Goal: Task Accomplishment & Management: Manage account settings

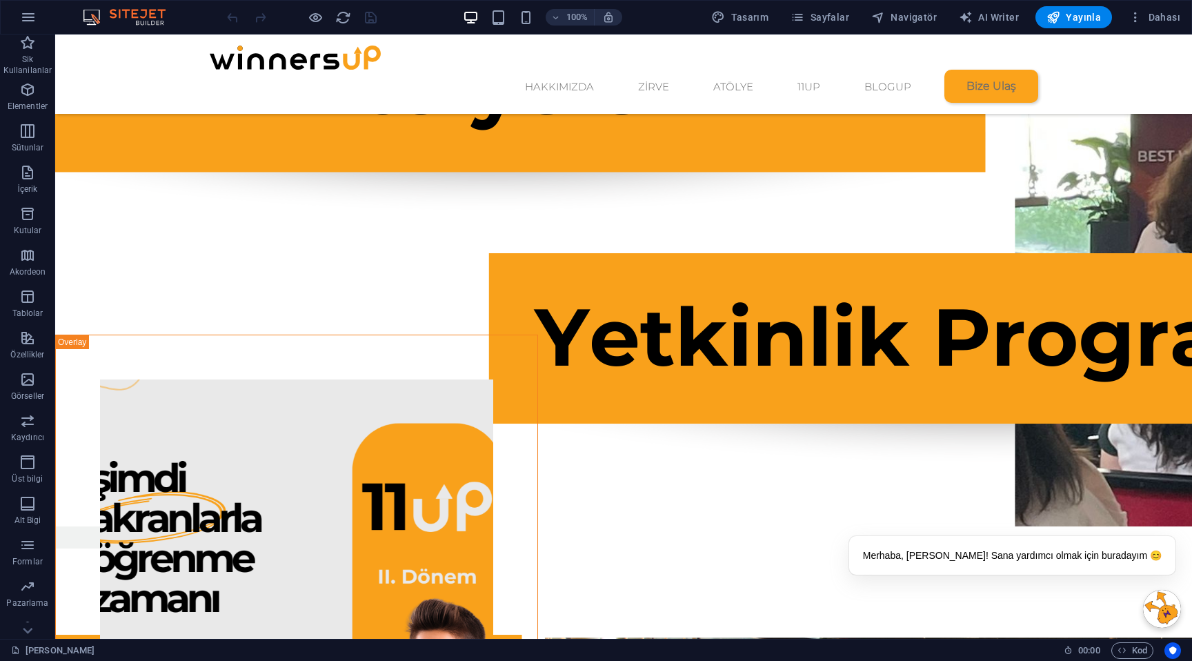
scroll to position [1414, 0]
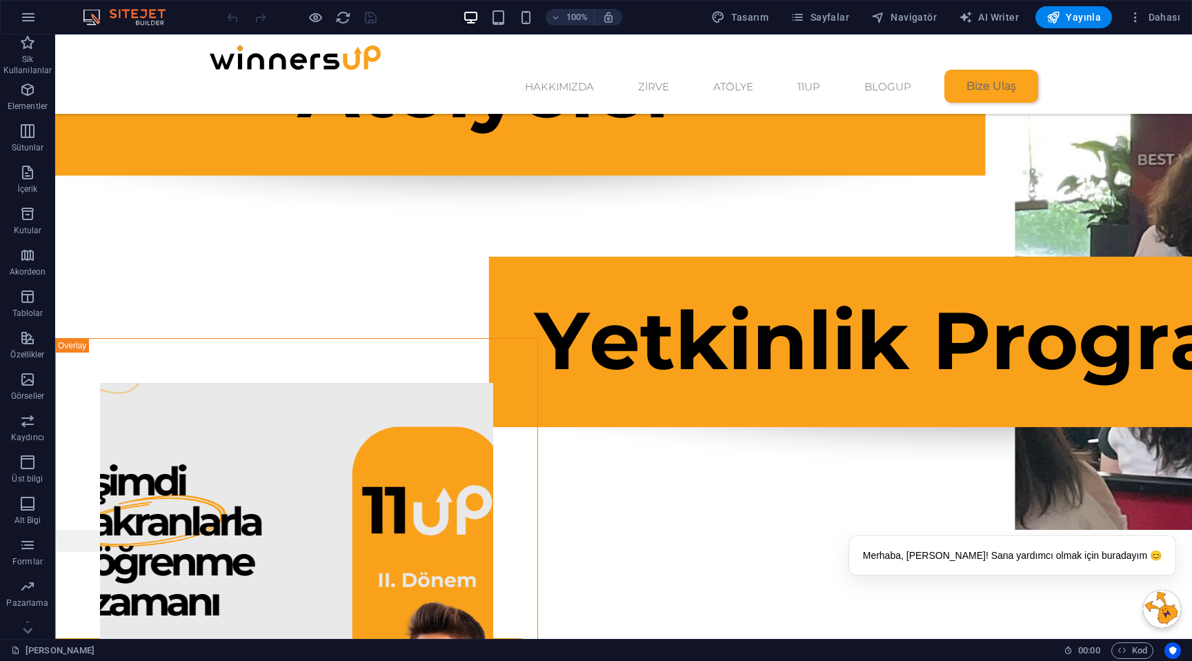
click at [639, 341] on div "Hakkımızda Zirve Atölye 11UP BlogUp Bize Ulaş 1 2 3 Ekosistemin bir parçası ol!…" at bounding box center [623, 615] width 1136 height 3878
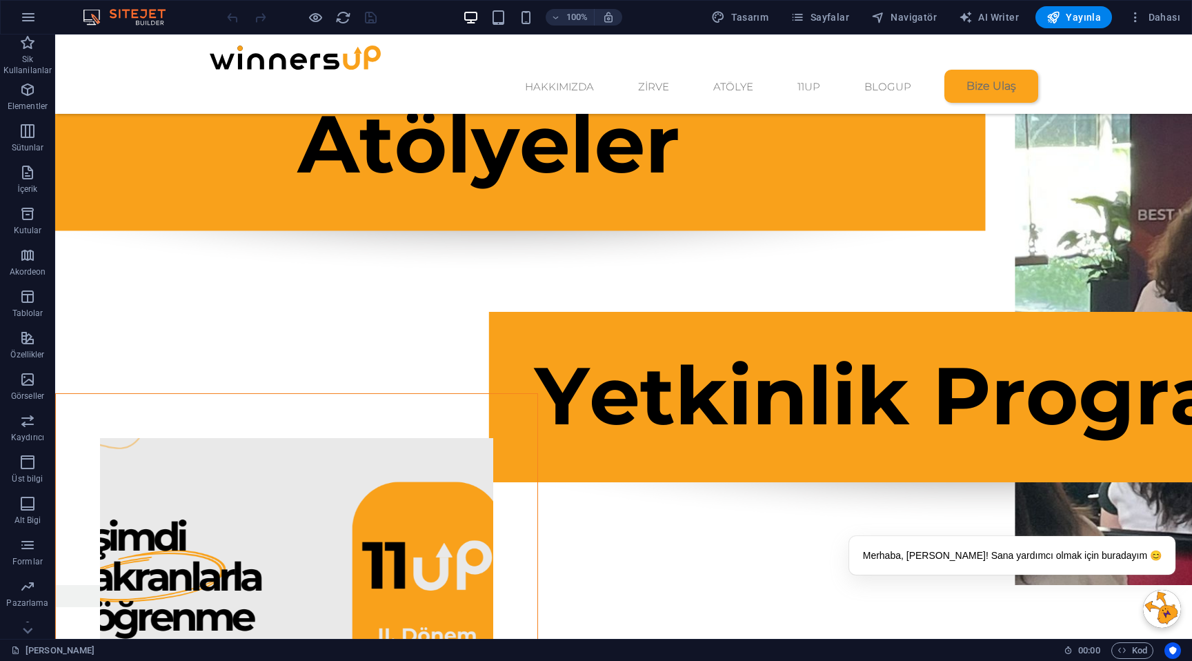
scroll to position [1480, 0]
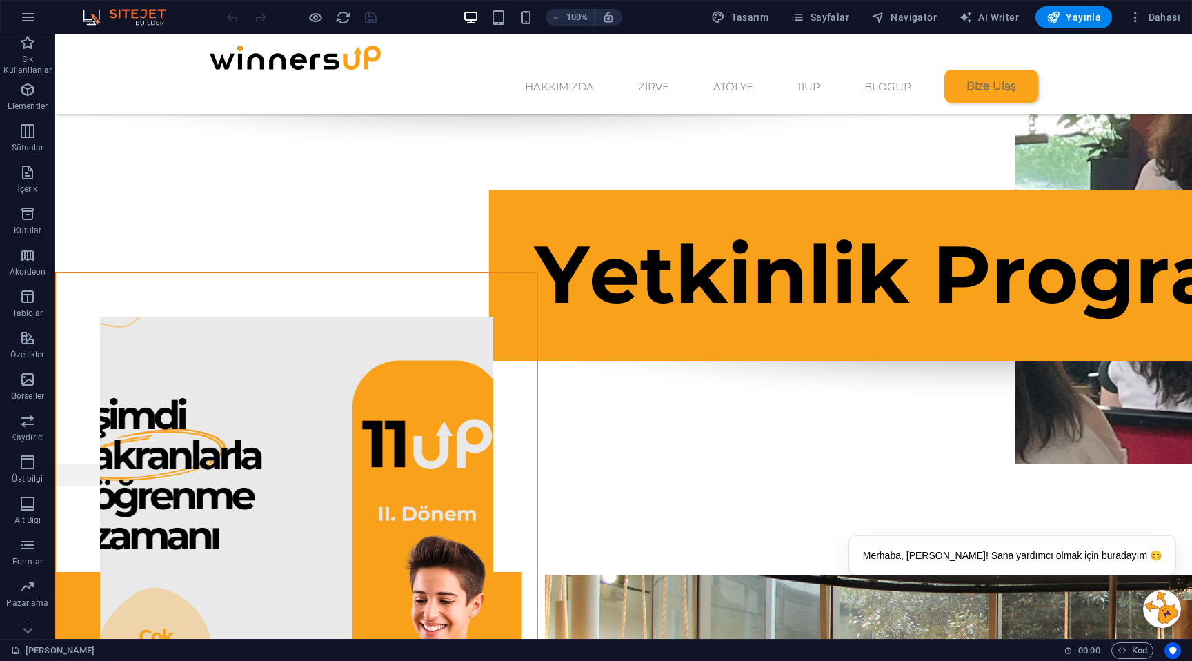
click at [341, 353] on figure at bounding box center [296, 574] width 393 height 514
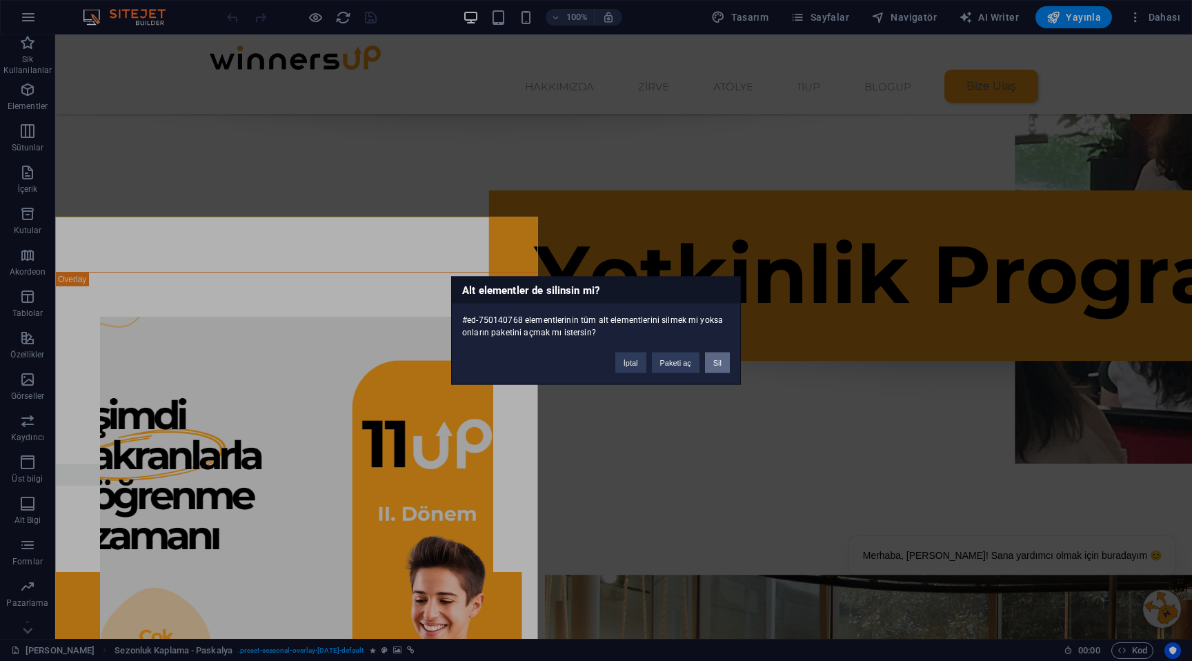
click at [721, 357] on button "Sil" at bounding box center [717, 362] width 25 height 21
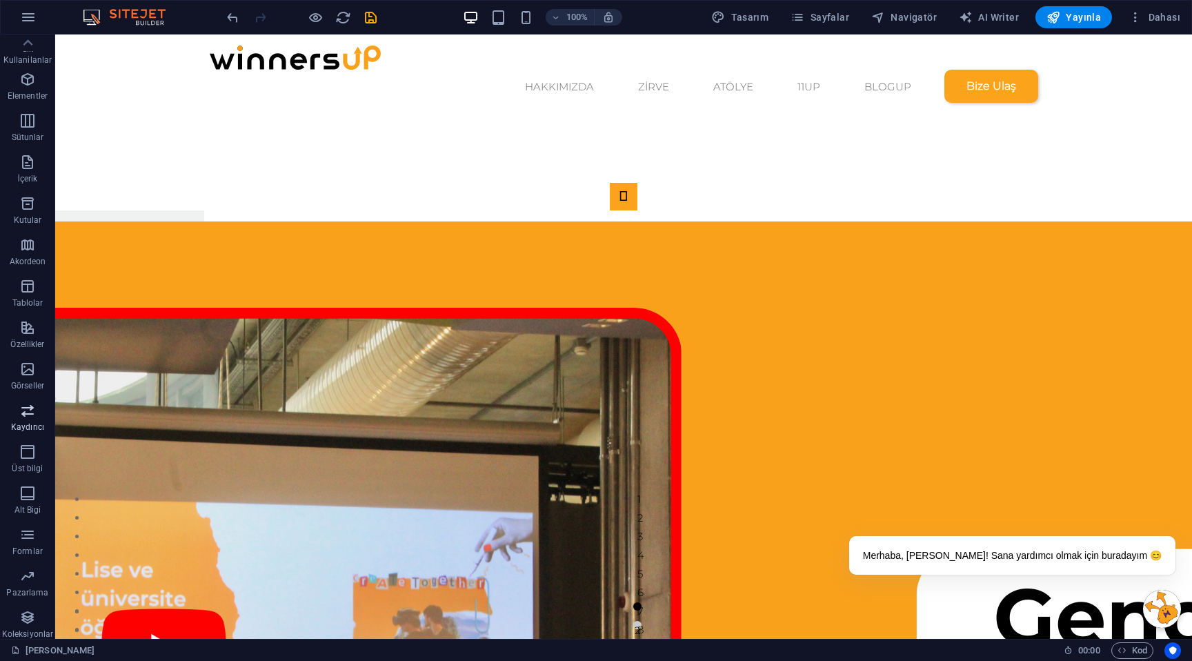
scroll to position [17, 0]
click at [26, 614] on icon "button" at bounding box center [27, 611] width 17 height 17
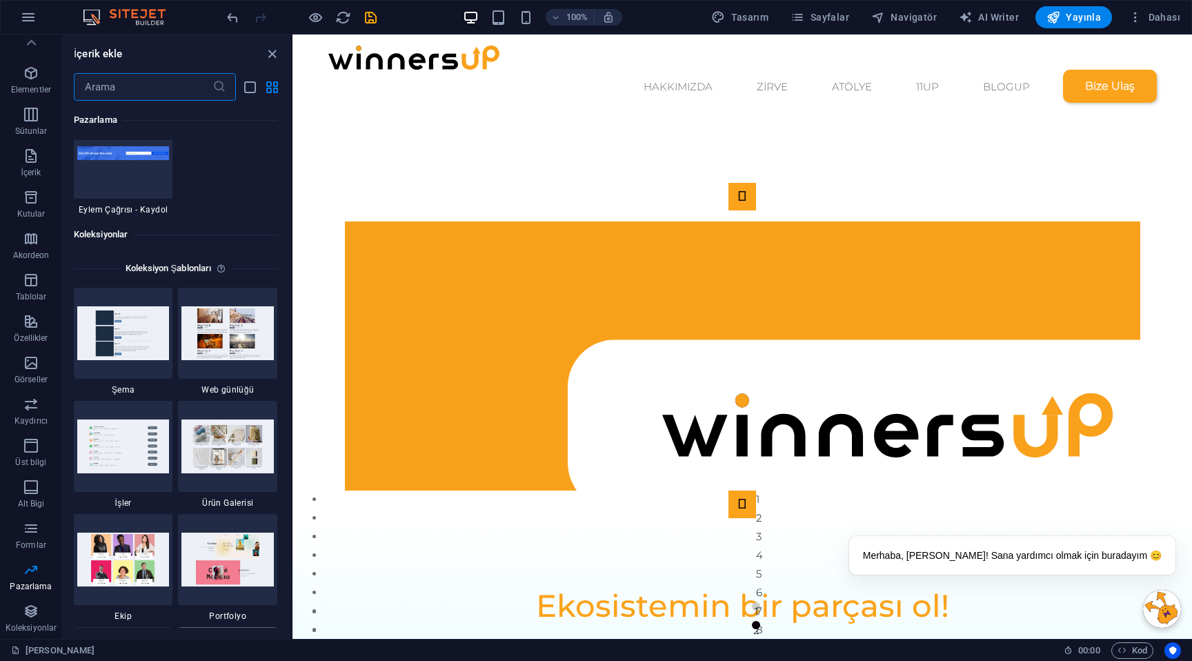
scroll to position [12457, 0]
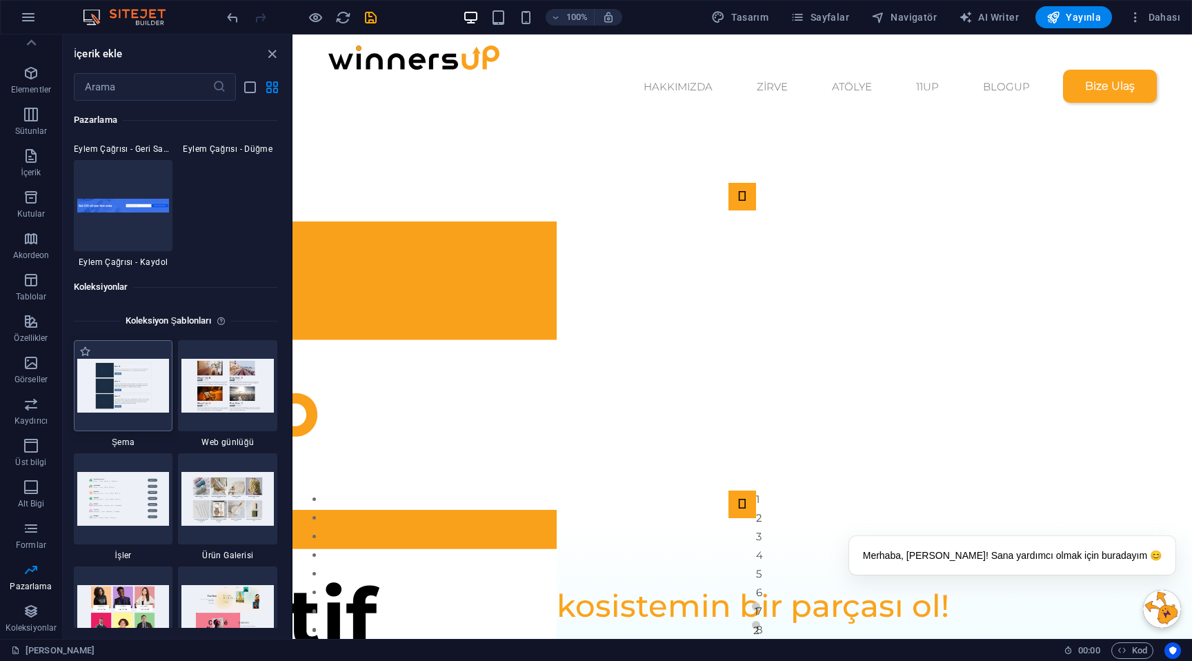
click at [117, 388] on img at bounding box center [123, 386] width 92 height 54
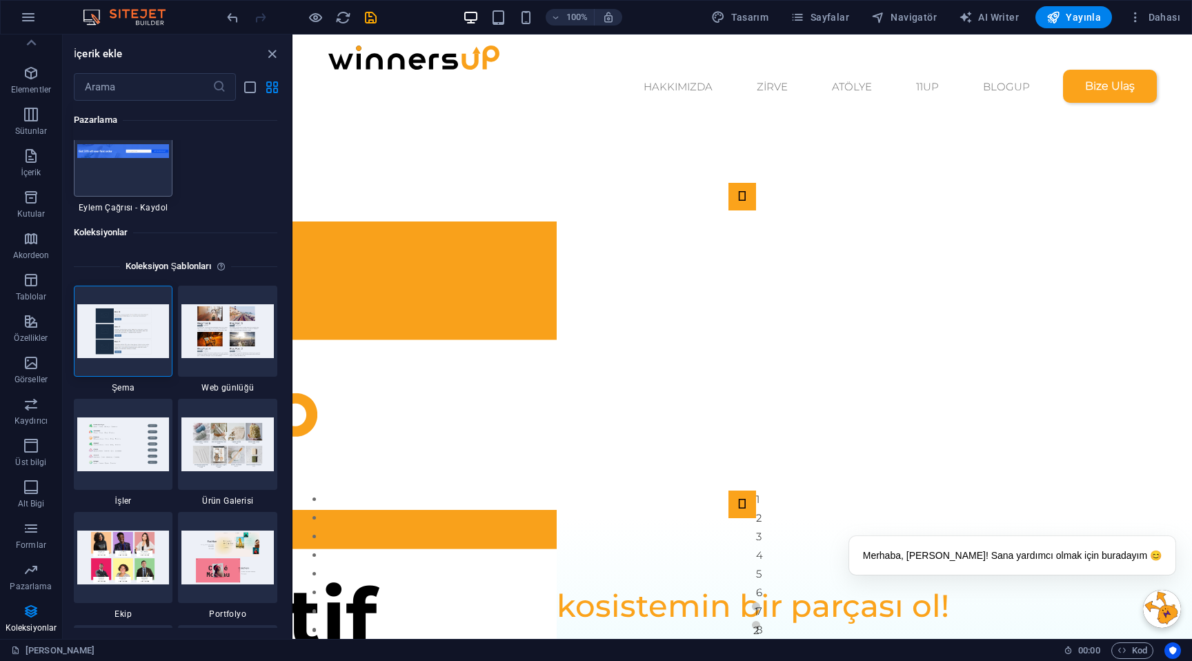
scroll to position [12371, 0]
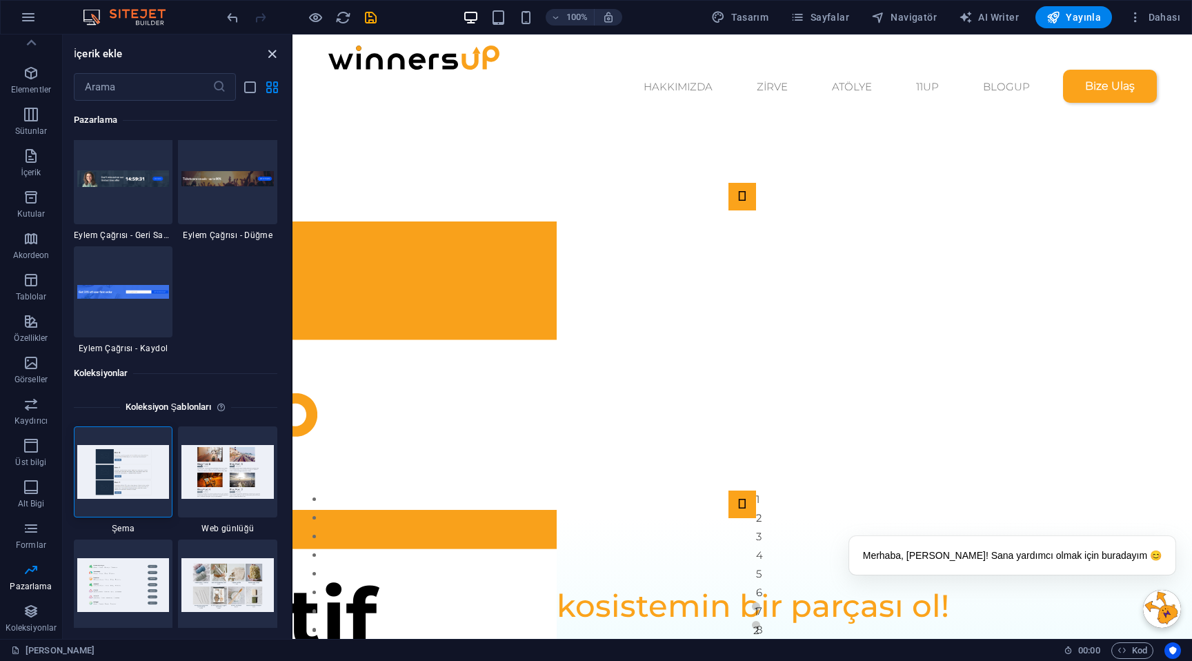
click at [266, 54] on icon "close panel" at bounding box center [272, 54] width 16 height 16
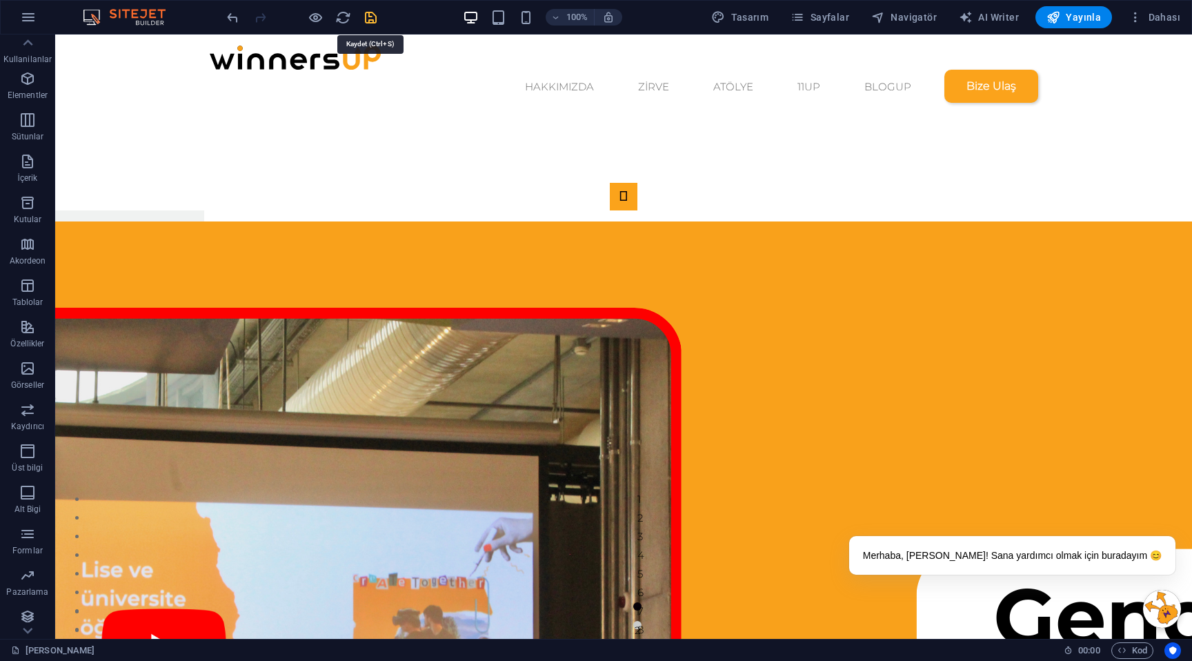
click at [372, 20] on icon "save" at bounding box center [371, 18] width 16 height 16
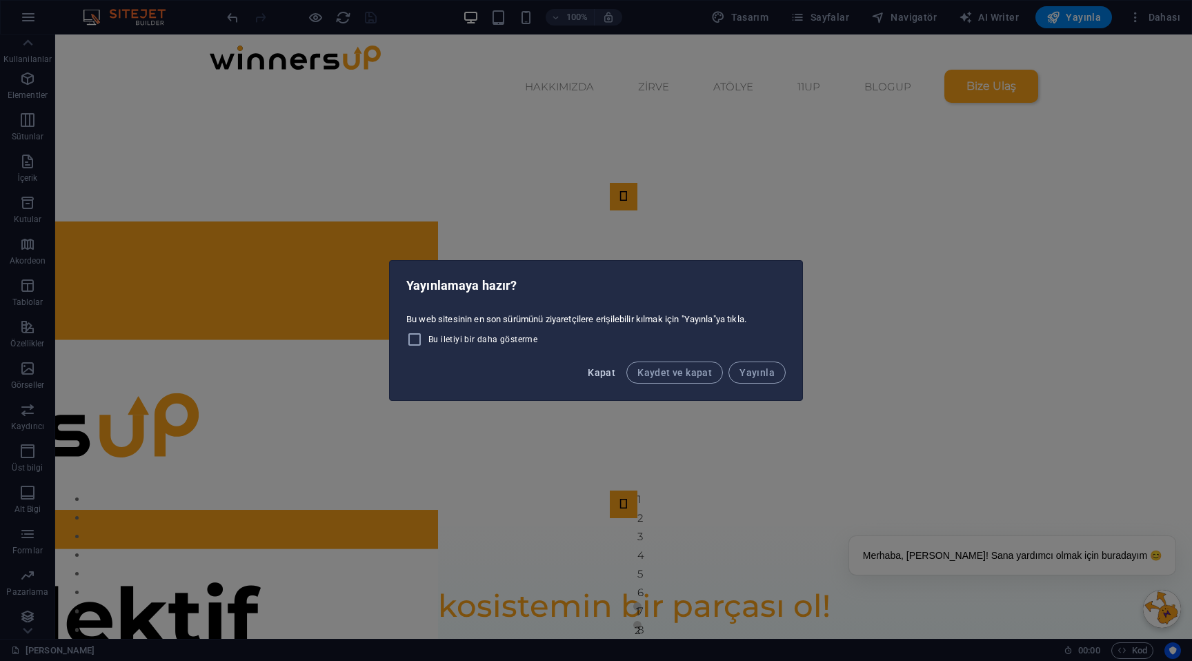
click at [603, 378] on button "Kapat" at bounding box center [601, 372] width 39 height 22
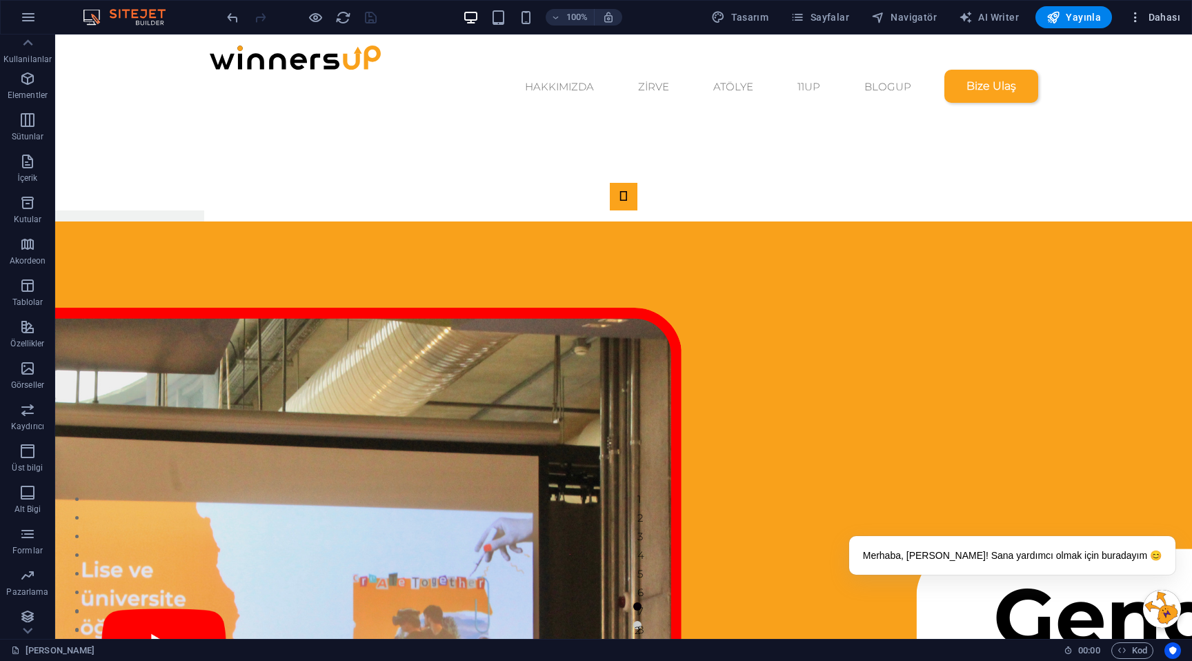
click at [1160, 20] on span "Dahası" at bounding box center [1154, 17] width 52 height 14
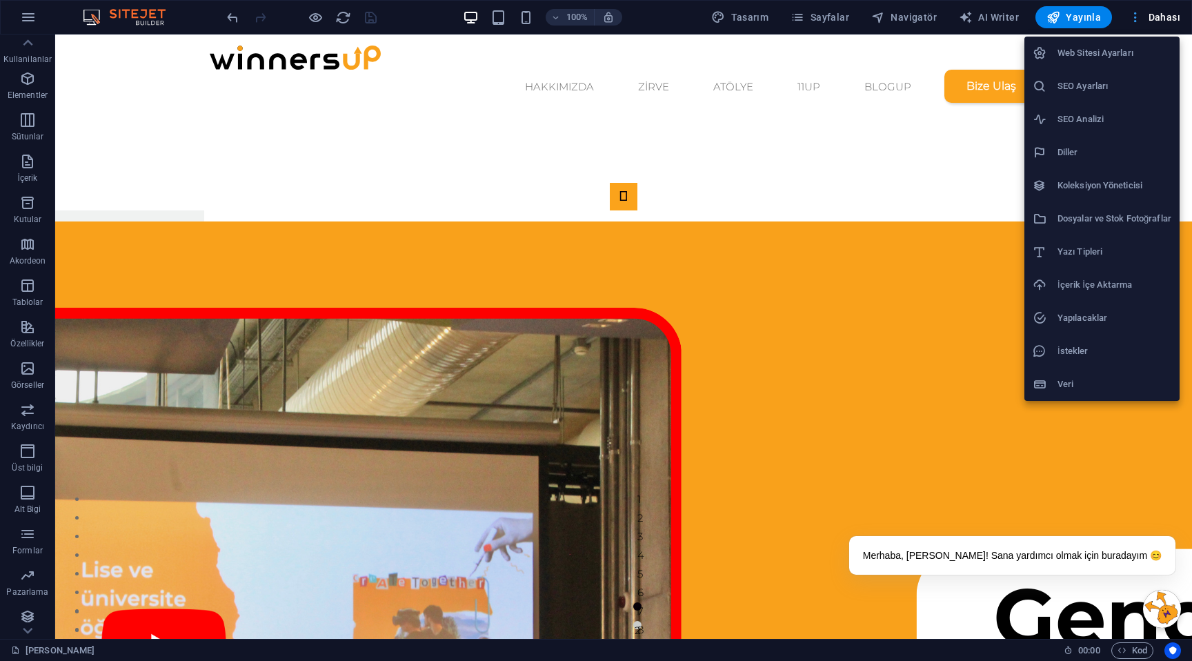
click at [1160, 20] on div at bounding box center [596, 330] width 1192 height 661
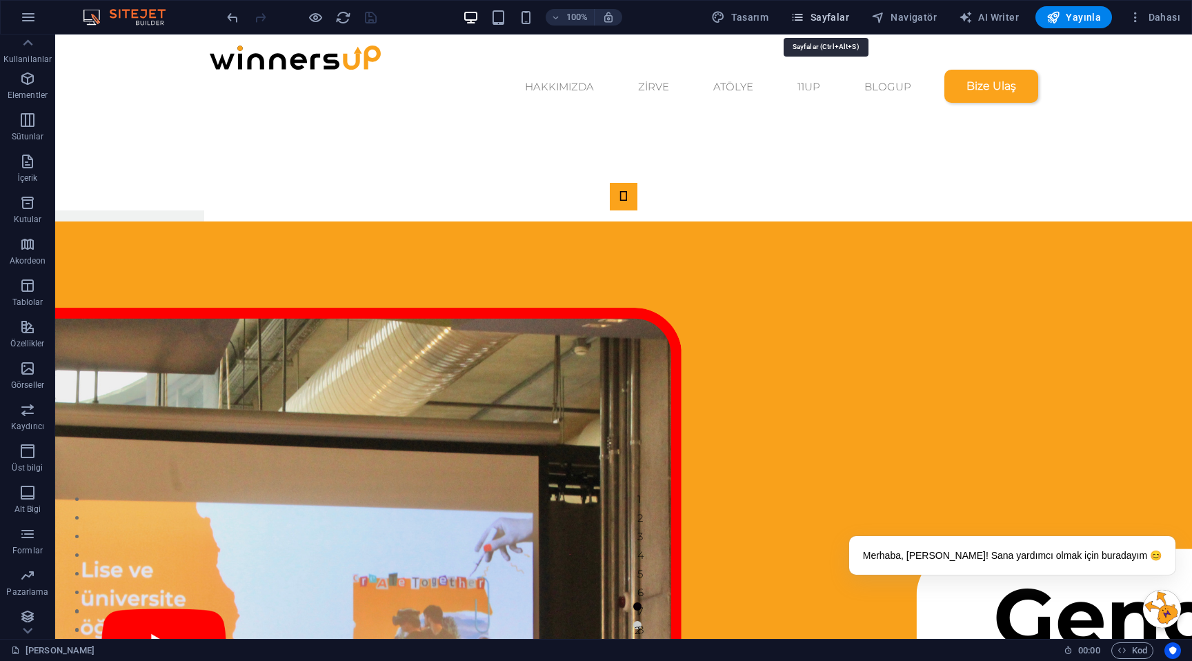
click at [828, 22] on span "Sayfalar" at bounding box center [819, 17] width 59 height 14
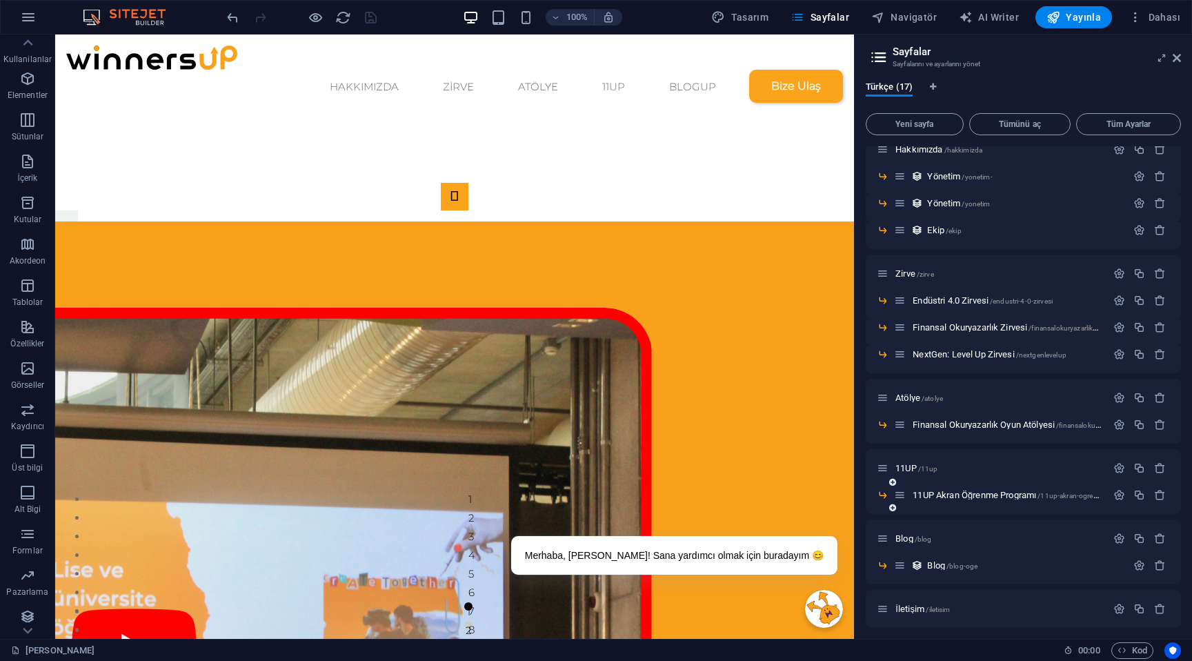
scroll to position [108, 0]
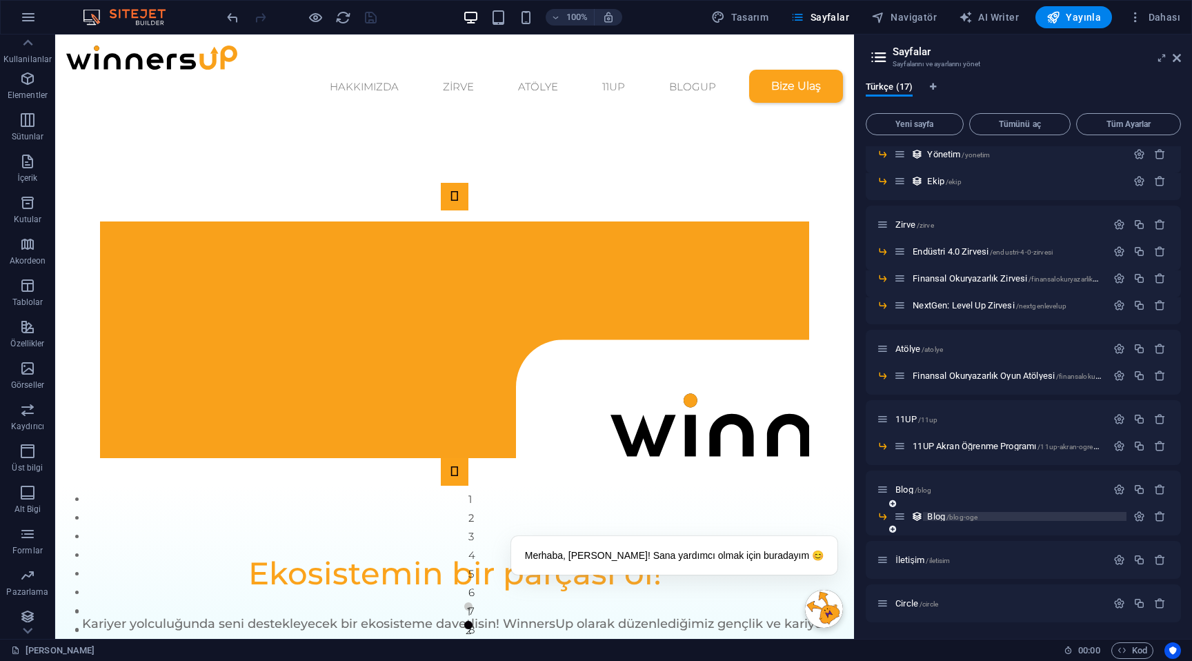
click at [992, 516] on p "Blog /blog-oge" at bounding box center [1024, 516] width 195 height 9
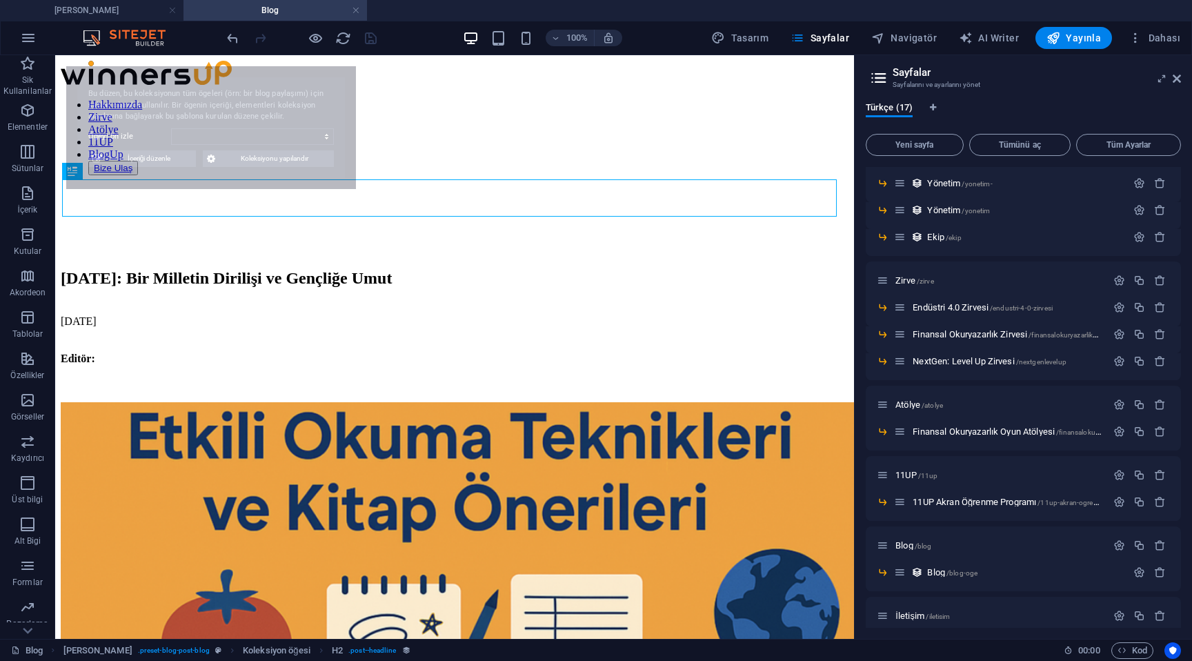
select select "682a546a363fe382cd03114f"
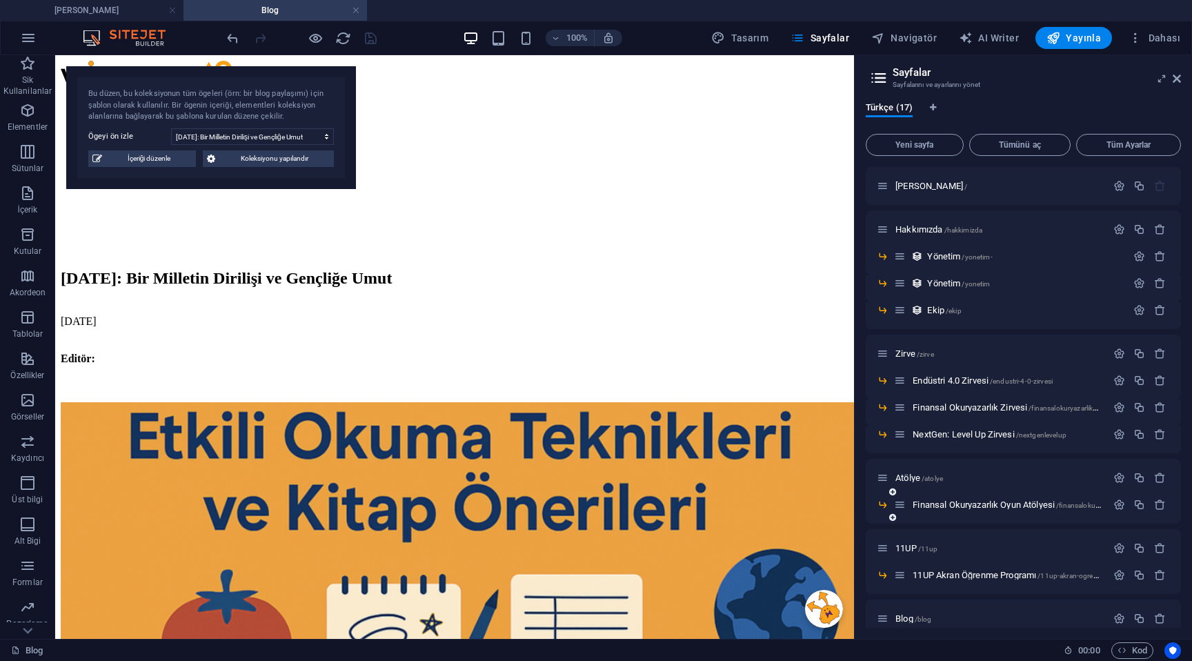
scroll to position [129, 0]
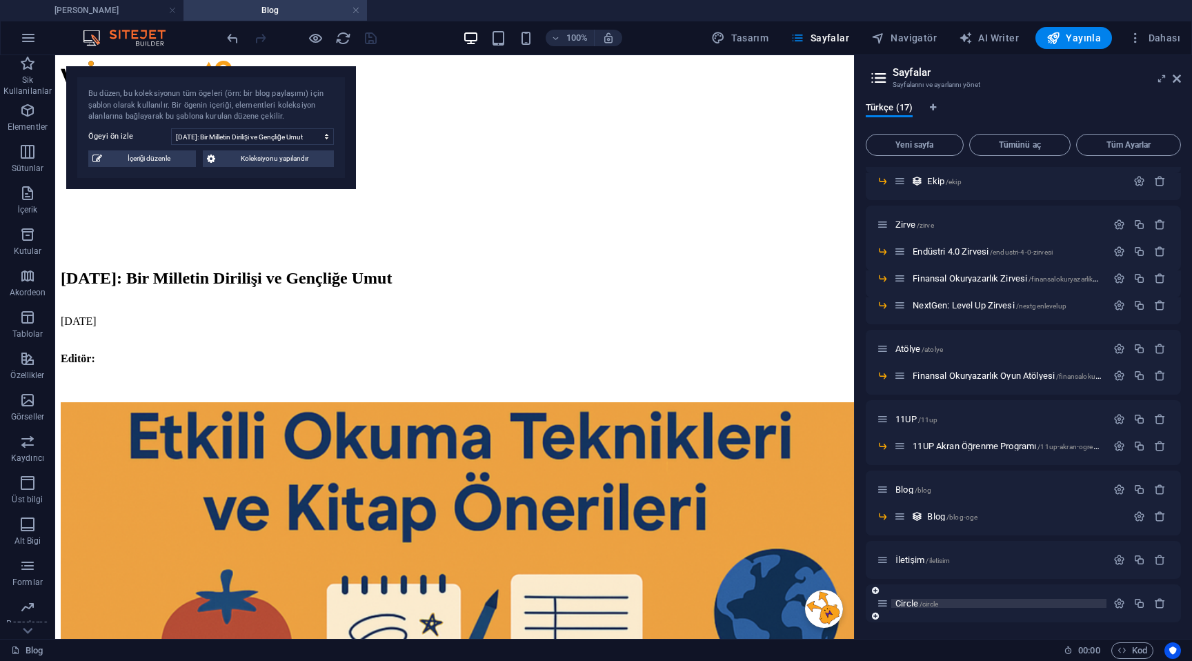
click at [907, 603] on span "Circle /circle" at bounding box center [916, 603] width 43 height 10
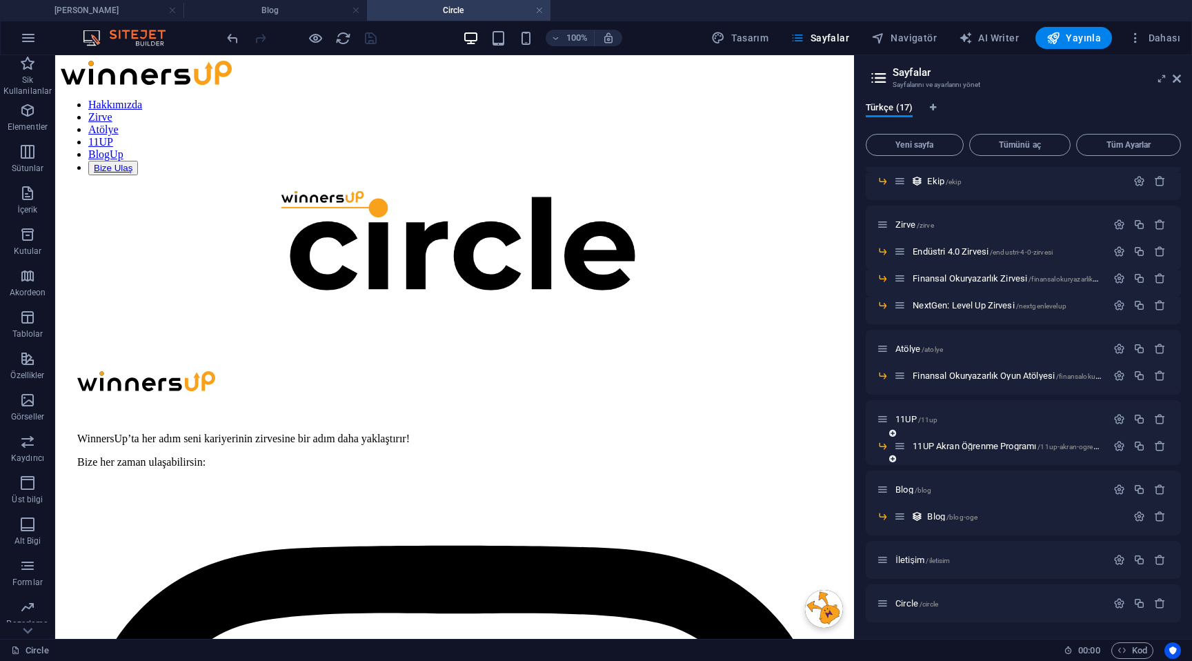
scroll to position [0, 0]
